Goal: Find specific page/section: Find specific page/section

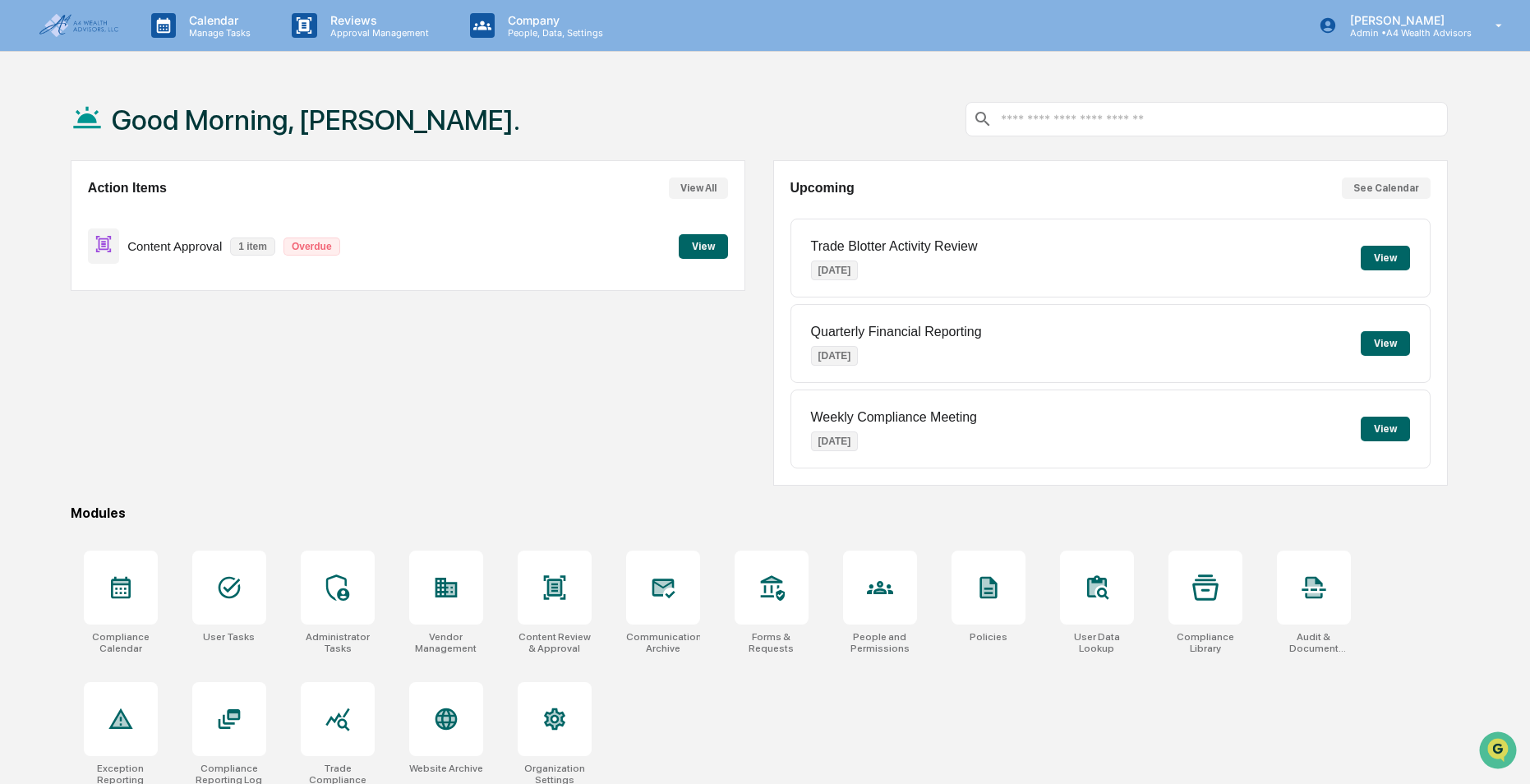
scroll to position [78, 0]
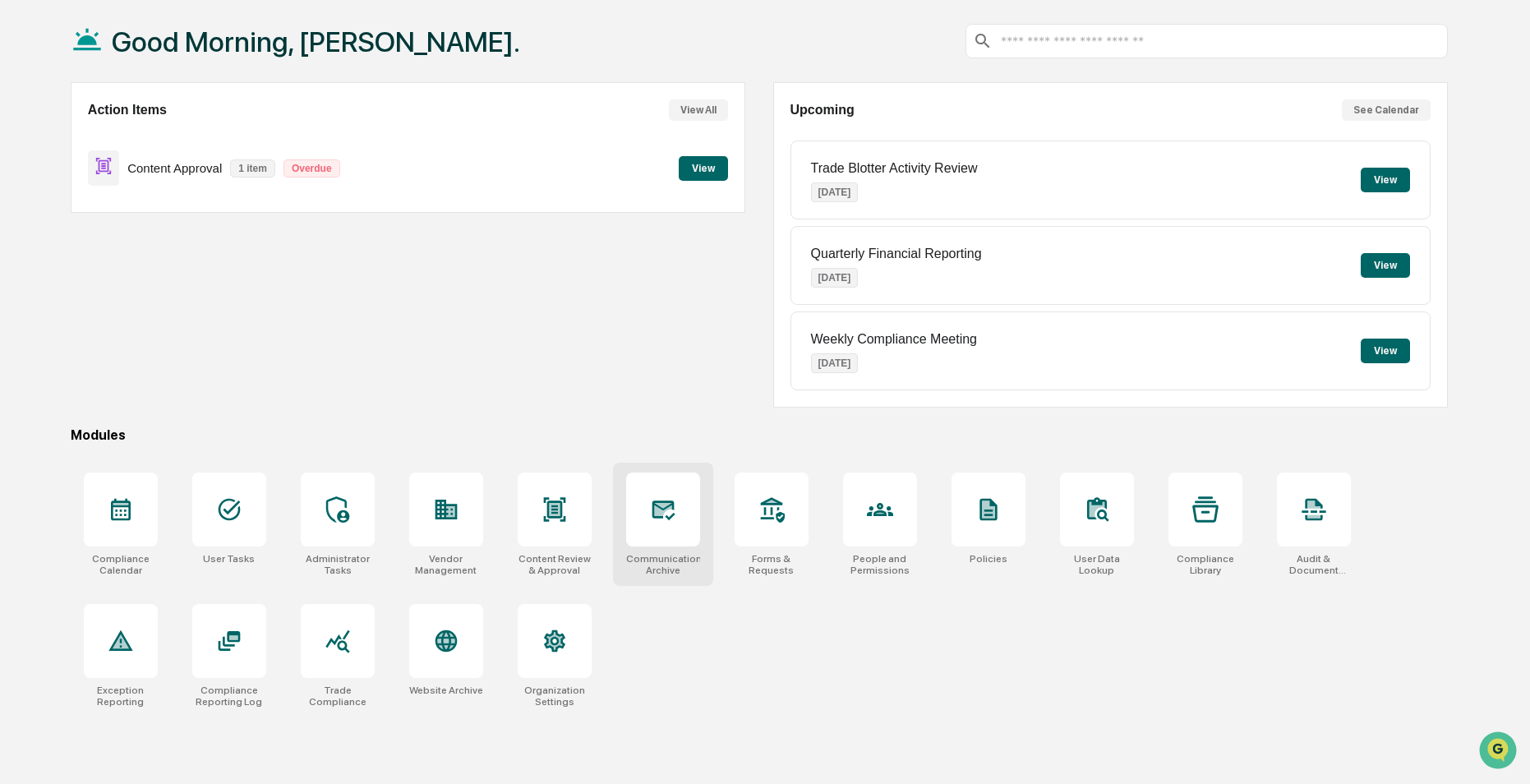
click at [649, 522] on div at bounding box center [662, 509] width 74 height 74
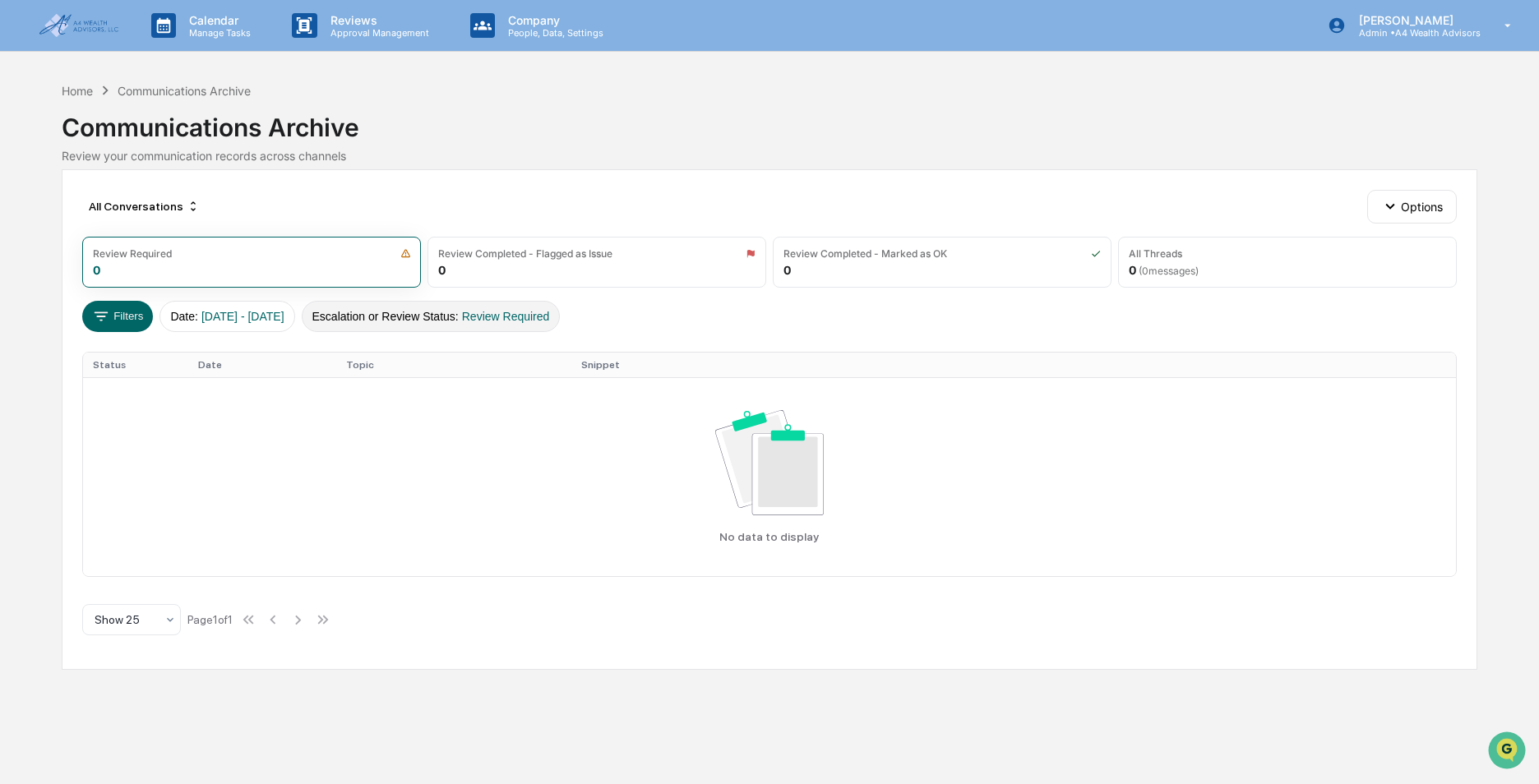
click at [524, 318] on span "Review Required" at bounding box center [506, 316] width 88 height 14
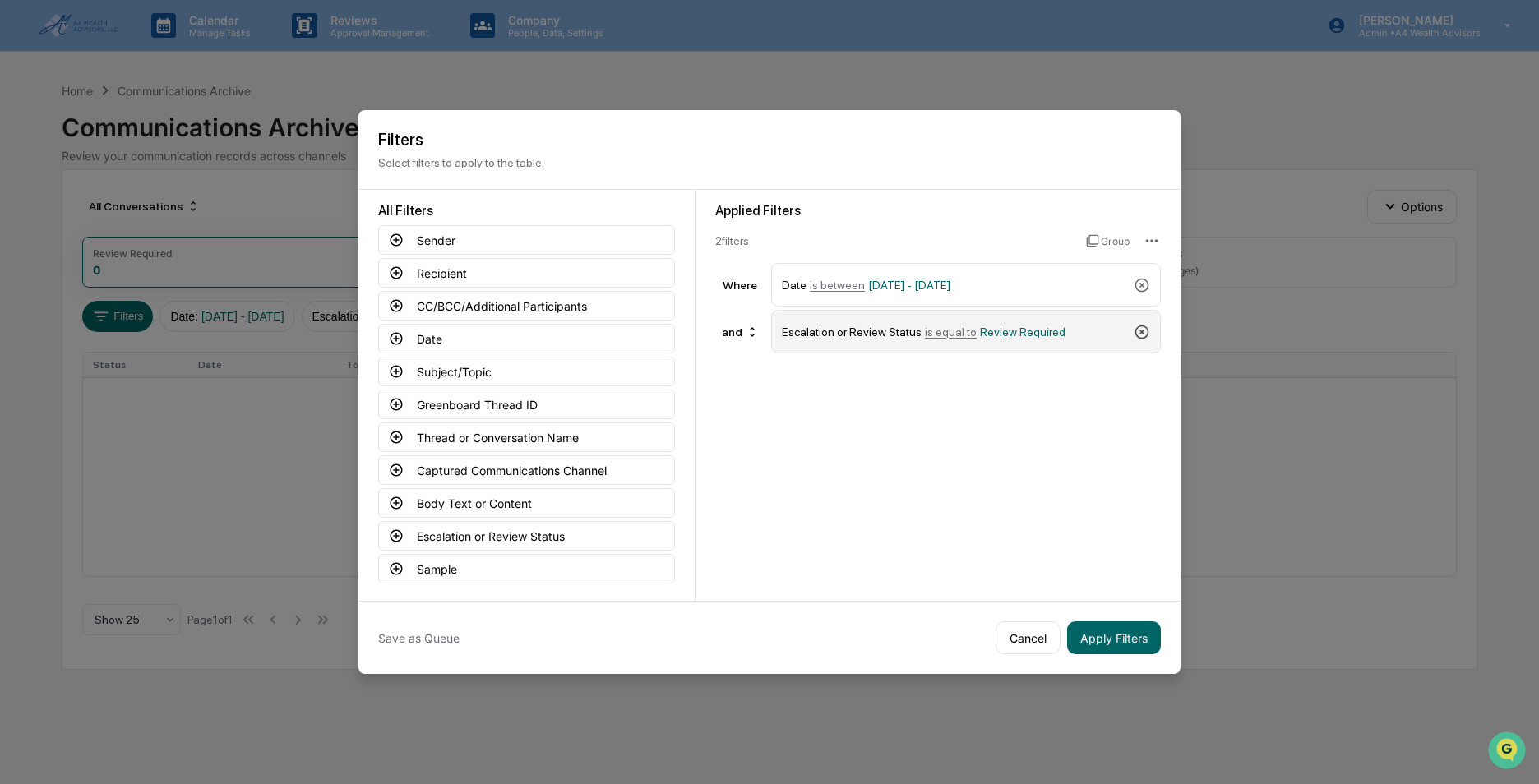
click at [1140, 326] on icon at bounding box center [1142, 332] width 14 height 14
click at [1119, 633] on button "Apply Filters" at bounding box center [1113, 638] width 94 height 33
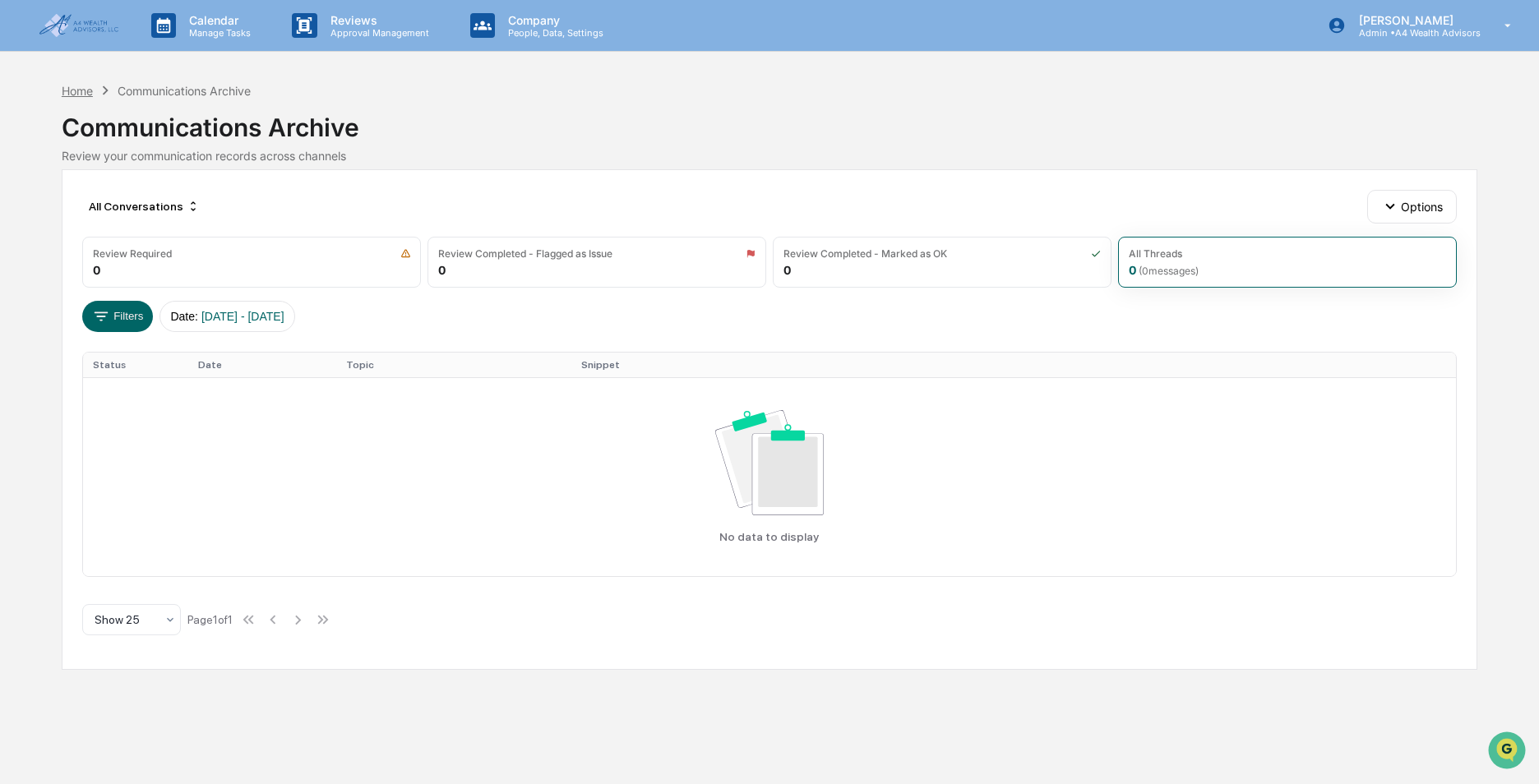
click at [85, 88] on div "Home" at bounding box center [77, 90] width 31 height 14
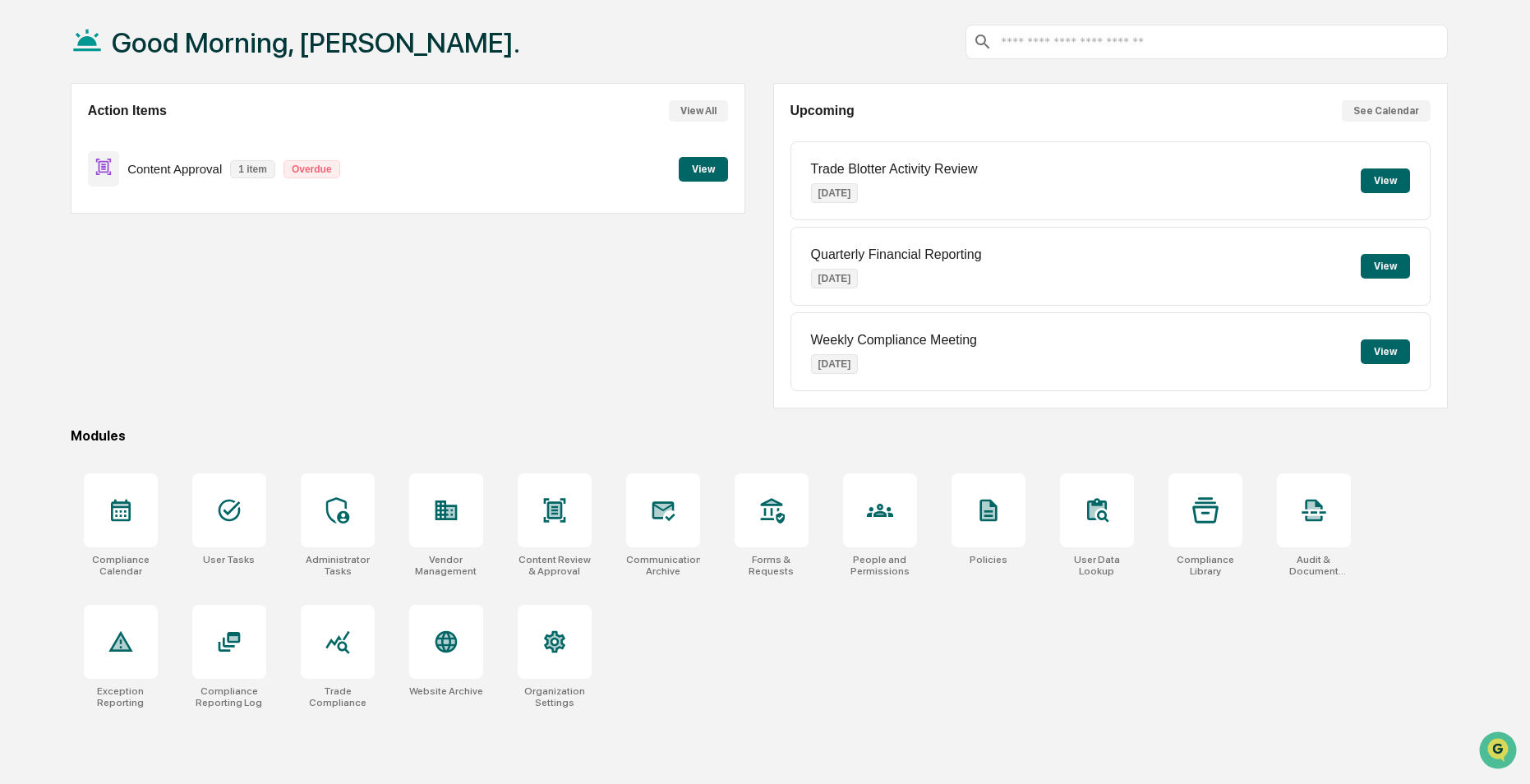
scroll to position [78, 0]
click at [363, 642] on div at bounding box center [337, 640] width 74 height 74
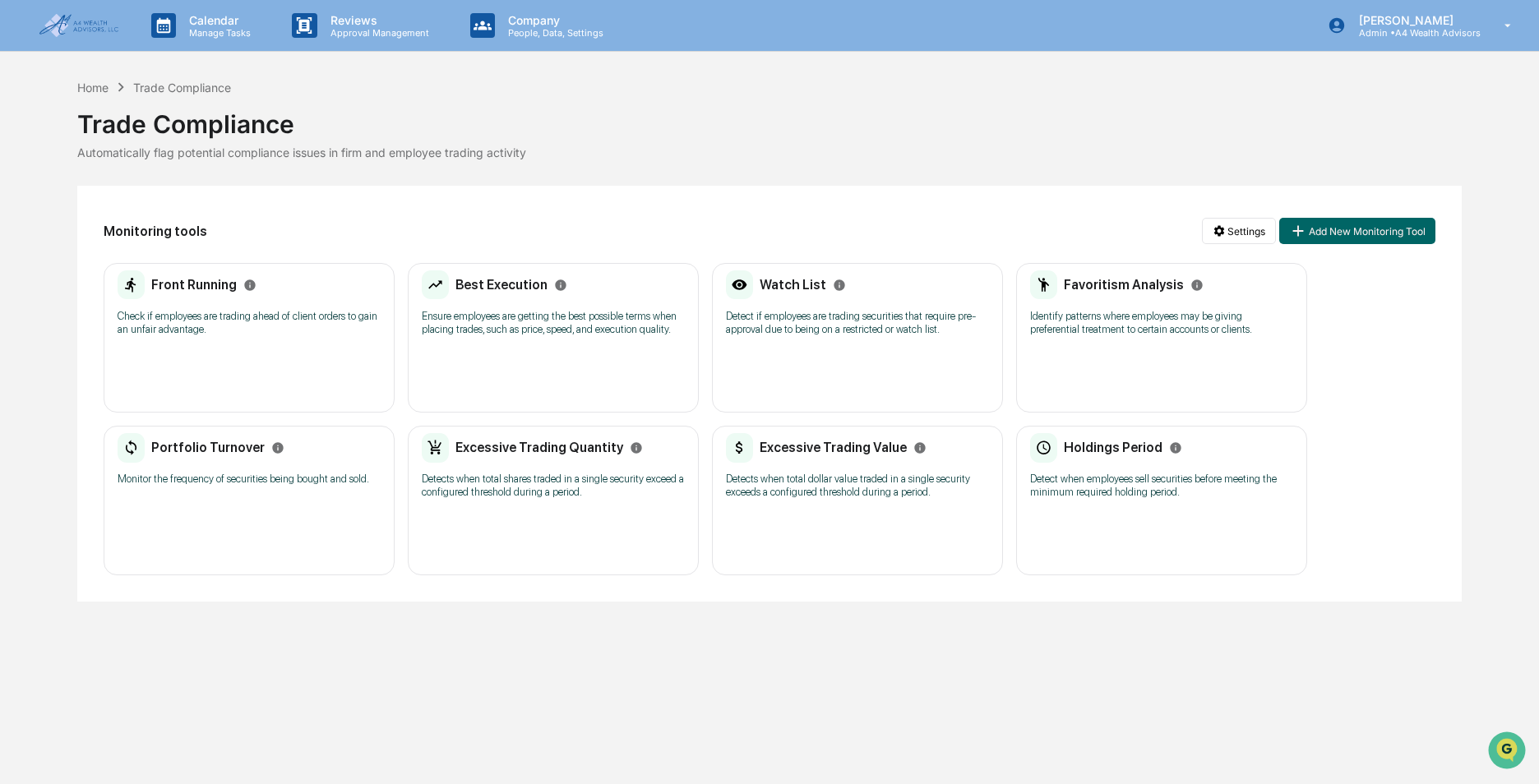
click at [145, 356] on div "Front Running Check if employees are trading ahead of client orders to gain an …" at bounding box center [249, 337] width 291 height 150
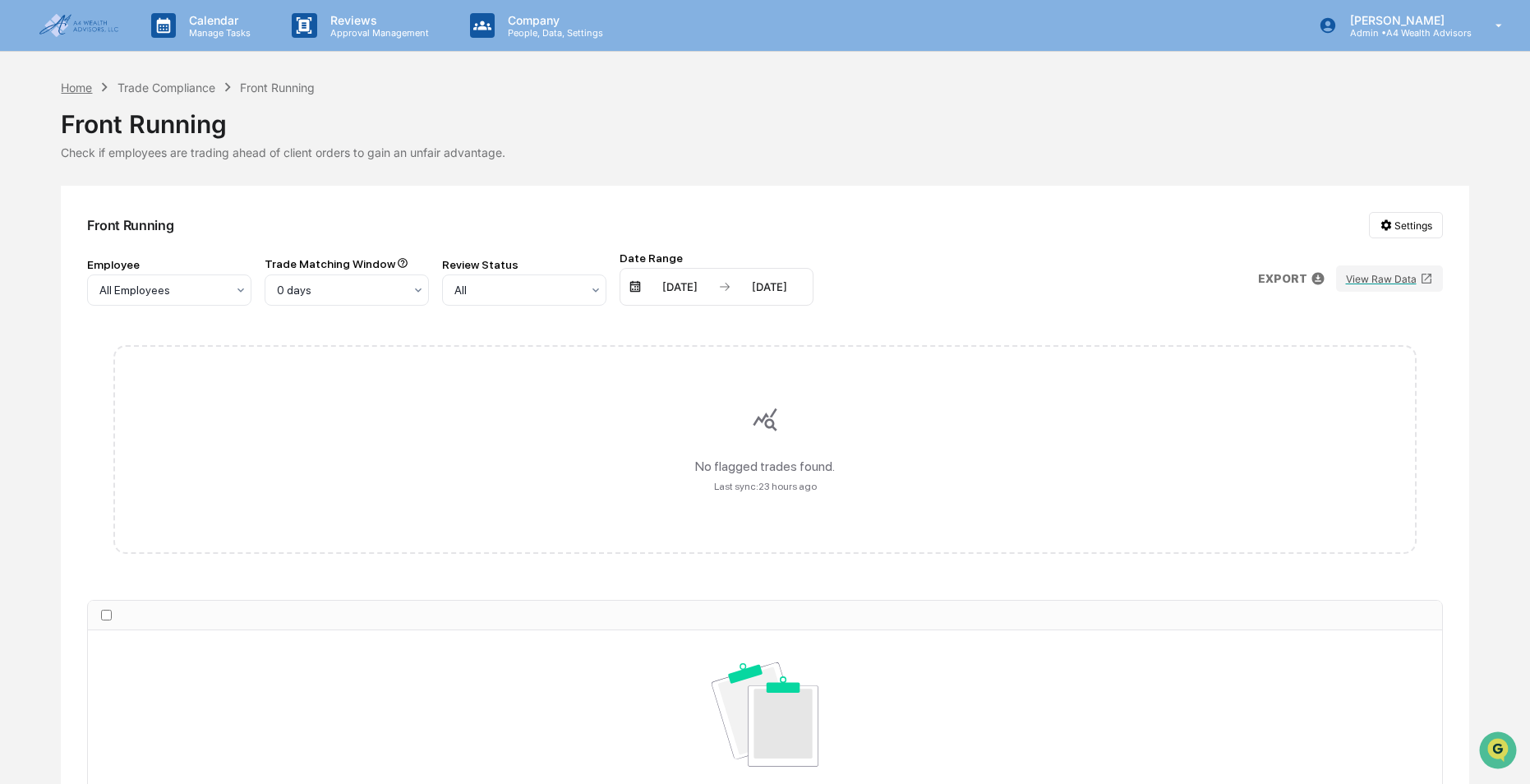
click at [67, 94] on div "Home" at bounding box center [76, 87] width 31 height 14
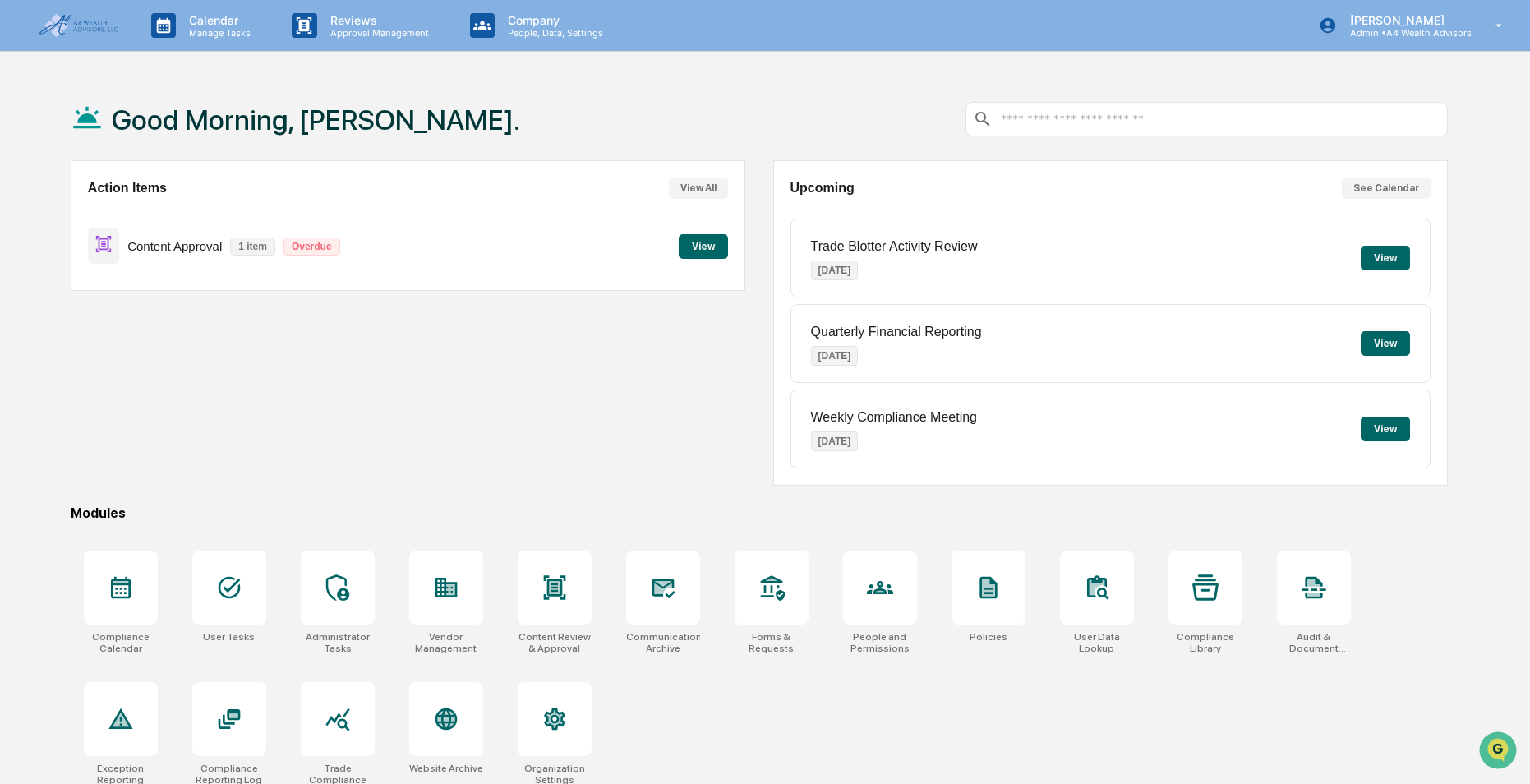
click at [1111, 0] on div "Calendar Manage Tasks Reviews Approval Management Company People, Data, Setting…" at bounding box center [765, 25] width 1530 height 52
